Goal: Task Accomplishment & Management: Use online tool/utility

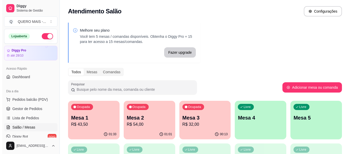
scroll to position [26, 0]
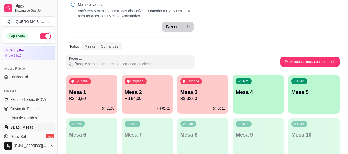
click at [199, 106] on div "00:13" at bounding box center [203, 109] width 52 height 10
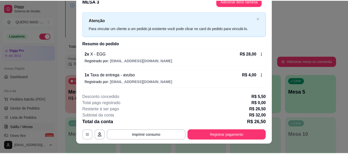
scroll to position [16, 0]
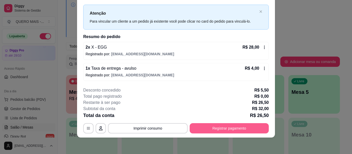
click at [230, 130] on button "Registrar pagamento" at bounding box center [229, 128] width 79 height 10
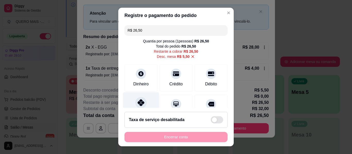
click at [138, 105] on icon at bounding box center [141, 102] width 7 height 7
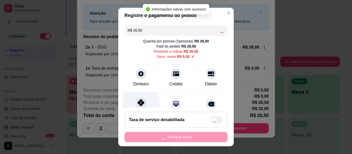
type input "R$ 0,00"
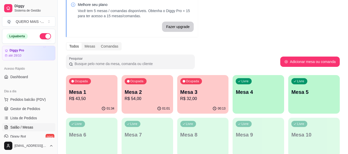
click at [146, 95] on p "Mesa 2" at bounding box center [147, 92] width 45 height 7
click at [77, 103] on div "Ocupada Mesa 1 R$ 43,50" at bounding box center [92, 89] width 52 height 29
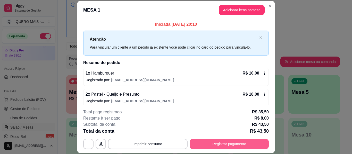
click at [221, 144] on button "Registrar pagamento" at bounding box center [229, 144] width 79 height 10
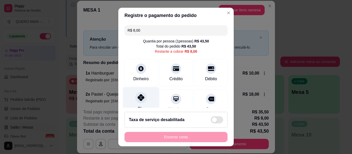
click at [139, 92] on div "Pix" at bounding box center [141, 102] width 36 height 30
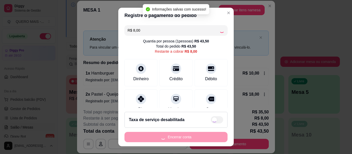
type input "R$ 0,00"
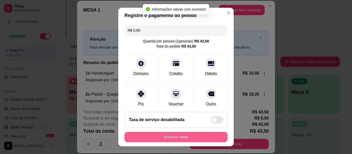
click at [168, 136] on button "Encerrar conta" at bounding box center [175, 137] width 103 height 10
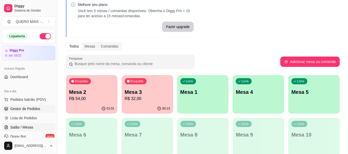
click at [23, 112] on link "Gestor de Pedidos" at bounding box center [28, 109] width 53 height 8
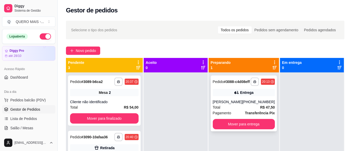
click at [236, 110] on div "Total R$ 47,50" at bounding box center [244, 107] width 62 height 6
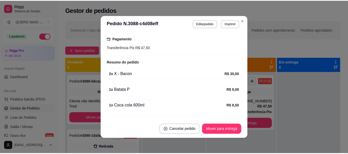
scroll to position [180, 0]
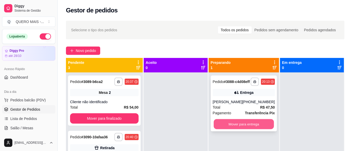
click at [259, 129] on button "Mover para entrega" at bounding box center [244, 124] width 60 height 10
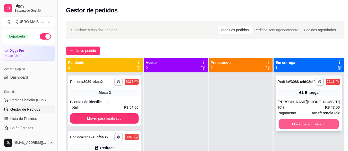
click at [286, 126] on button "Mover para finalizado" at bounding box center [309, 124] width 60 height 10
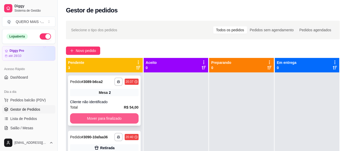
click at [129, 115] on button "Mover para finalizado" at bounding box center [104, 118] width 69 height 10
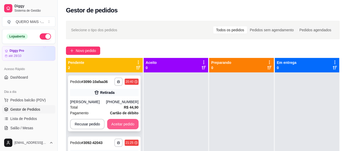
click at [129, 125] on button "Aceitar pedido" at bounding box center [122, 124] width 31 height 10
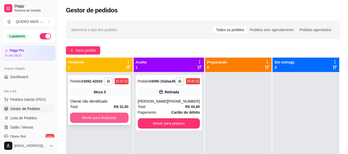
click at [126, 118] on button "Mover para finalizado" at bounding box center [99, 118] width 59 height 10
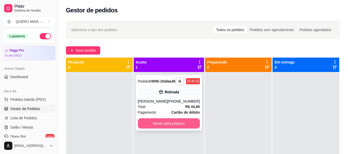
click at [160, 129] on button "Mover para preparo" at bounding box center [169, 124] width 62 height 10
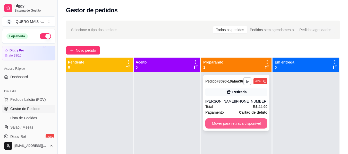
click at [214, 126] on button "Mover para retirada disponível" at bounding box center [236, 124] width 62 height 10
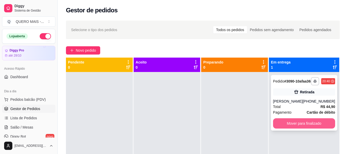
click at [294, 129] on button "Mover para finalizado" at bounding box center [304, 124] width 62 height 10
